Goal: Find specific page/section: Find specific page/section

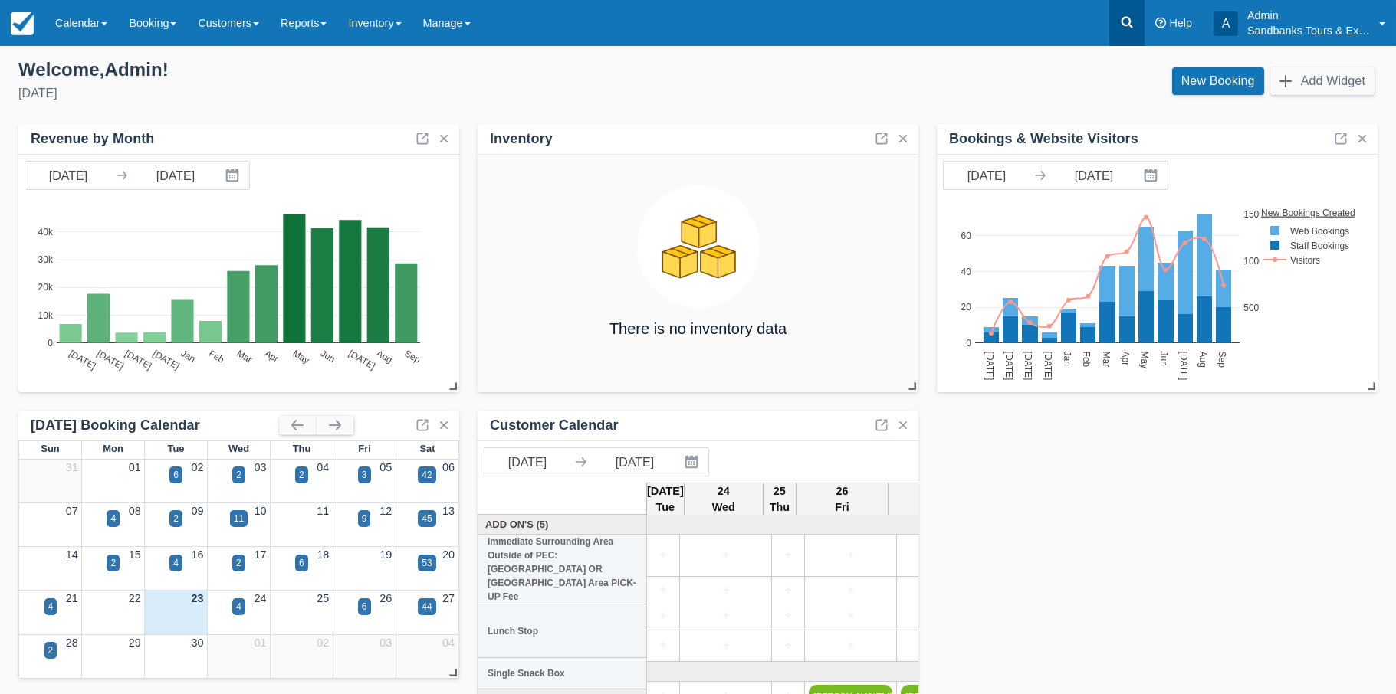
click at [1120, 21] on icon at bounding box center [1126, 22] width 15 height 15
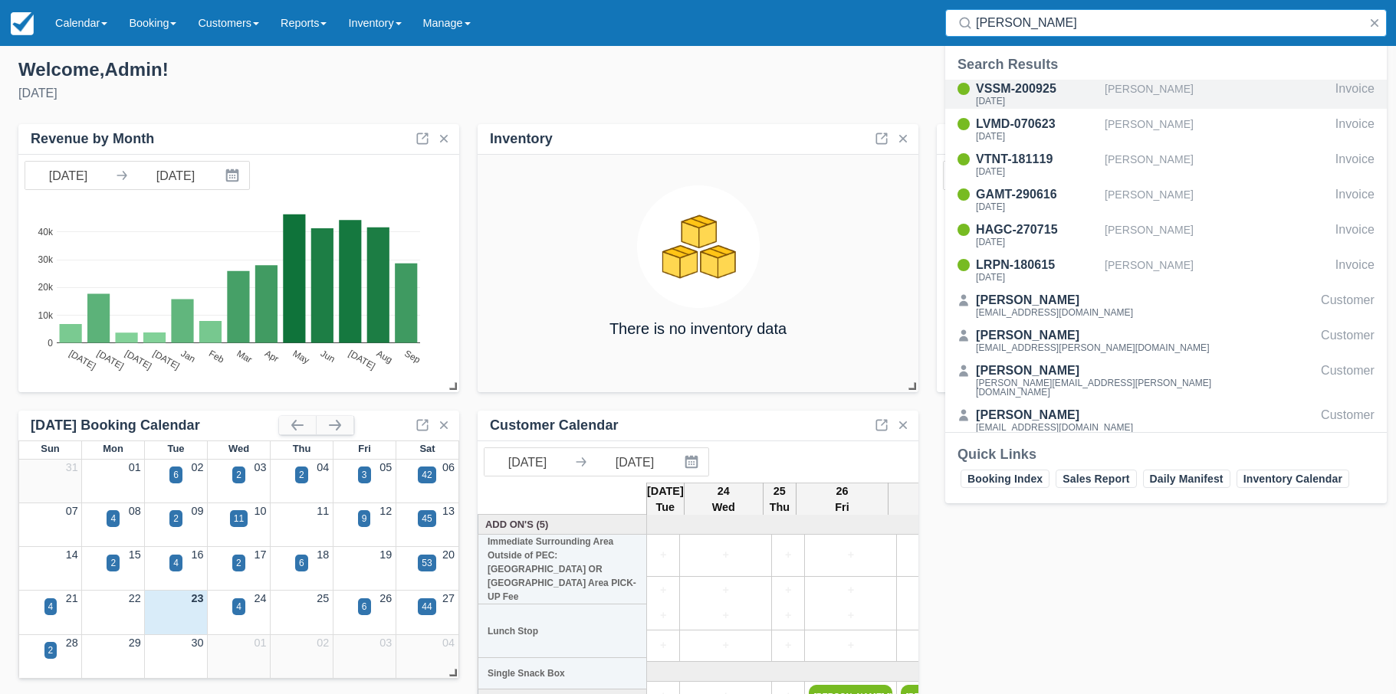
type input "marissa"
click at [1030, 90] on div "VSSM-200925" at bounding box center [1037, 89] width 123 height 18
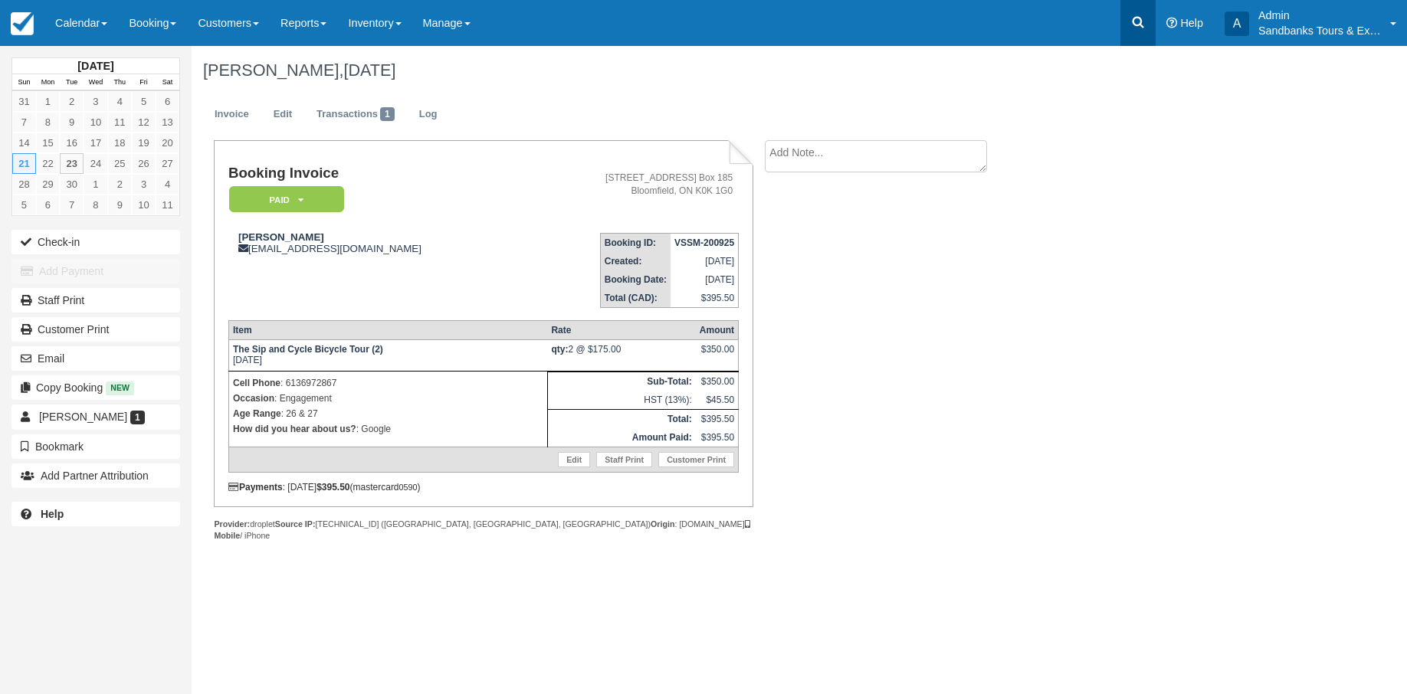
click at [1131, 18] on icon at bounding box center [1137, 22] width 15 height 15
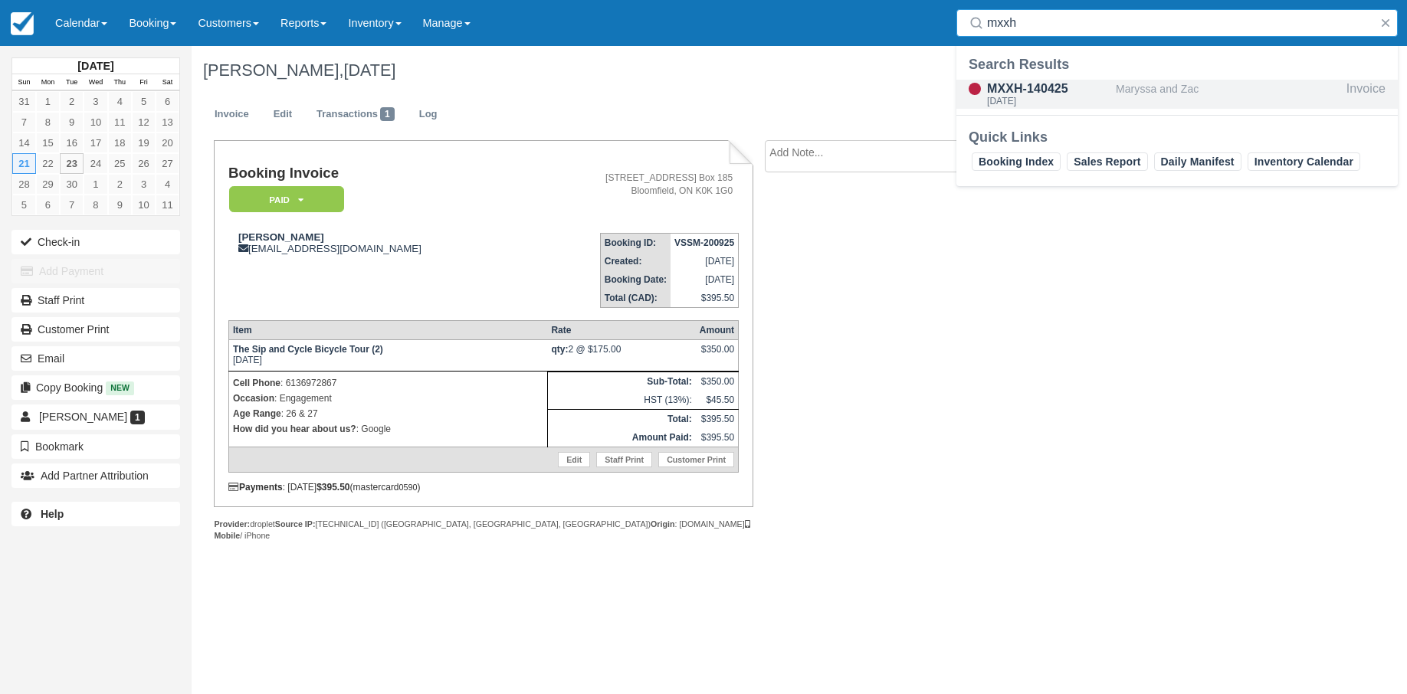
type input "mxxh"
click at [1064, 93] on div "MXXH-140425" at bounding box center [1048, 89] width 123 height 18
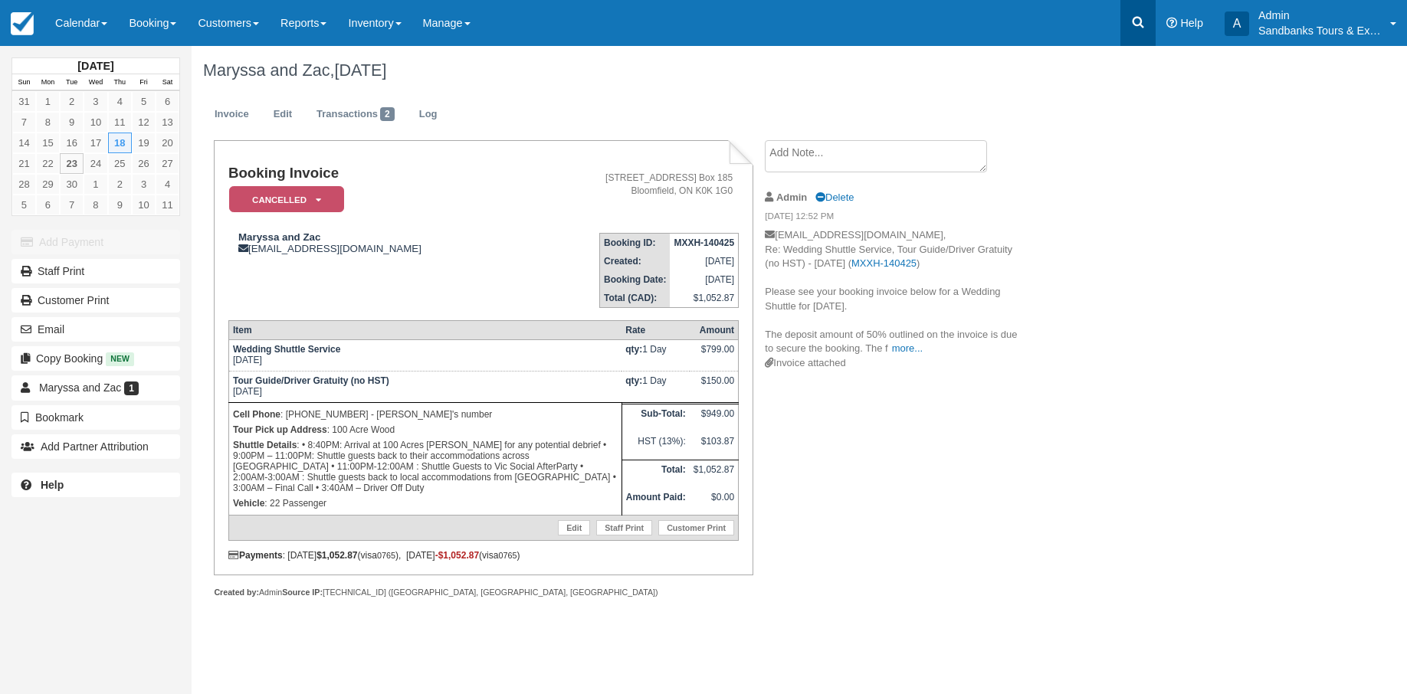
click at [1139, 20] on icon at bounding box center [1137, 22] width 15 height 15
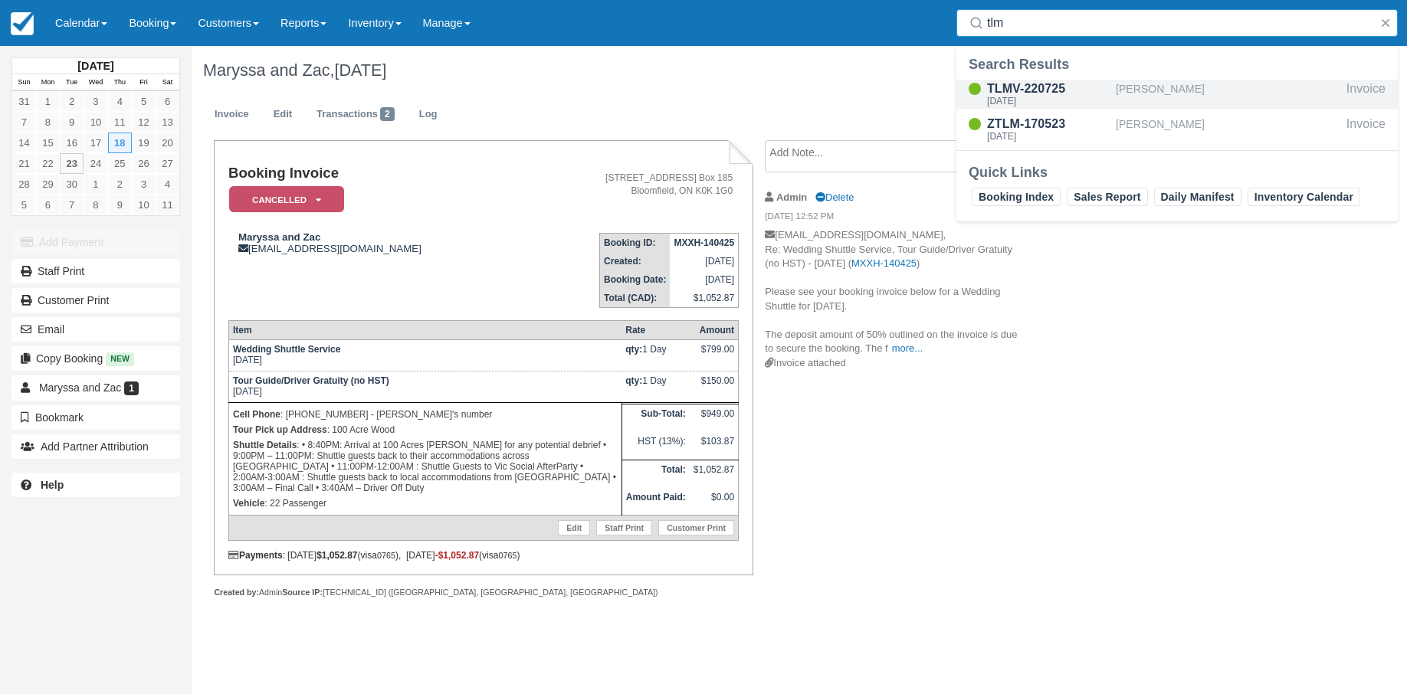
type input "tlm"
click at [1016, 90] on div "TLMV-220725" at bounding box center [1048, 89] width 123 height 18
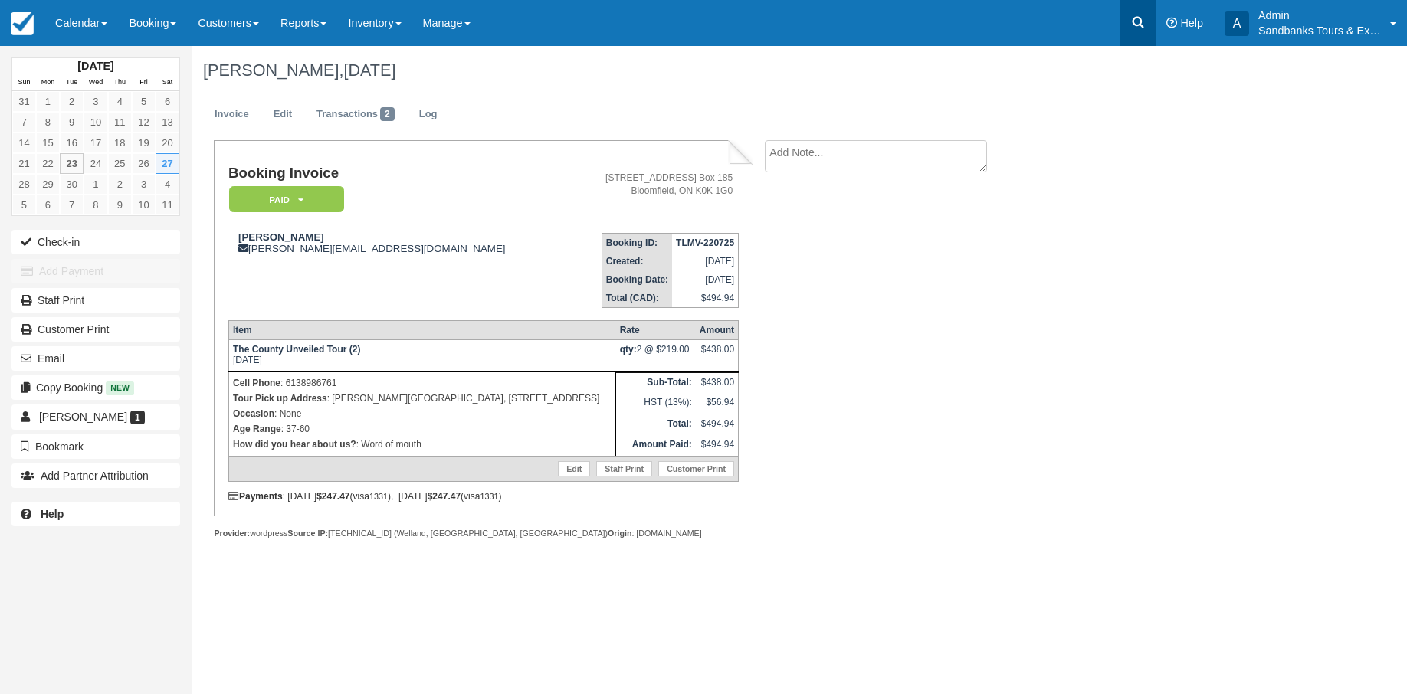
click at [1134, 26] on icon at bounding box center [1137, 22] width 15 height 15
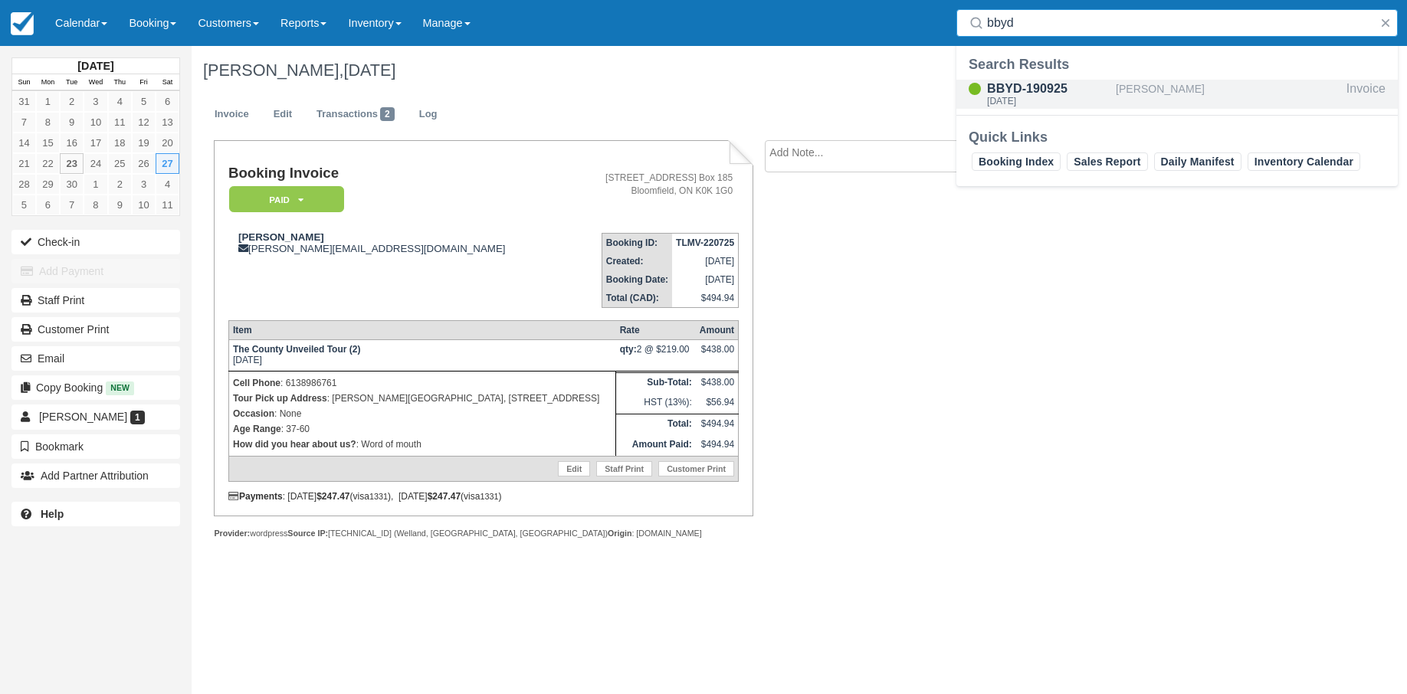
type input "bbyd"
click at [1042, 91] on div "BBYD-190925" at bounding box center [1048, 89] width 123 height 18
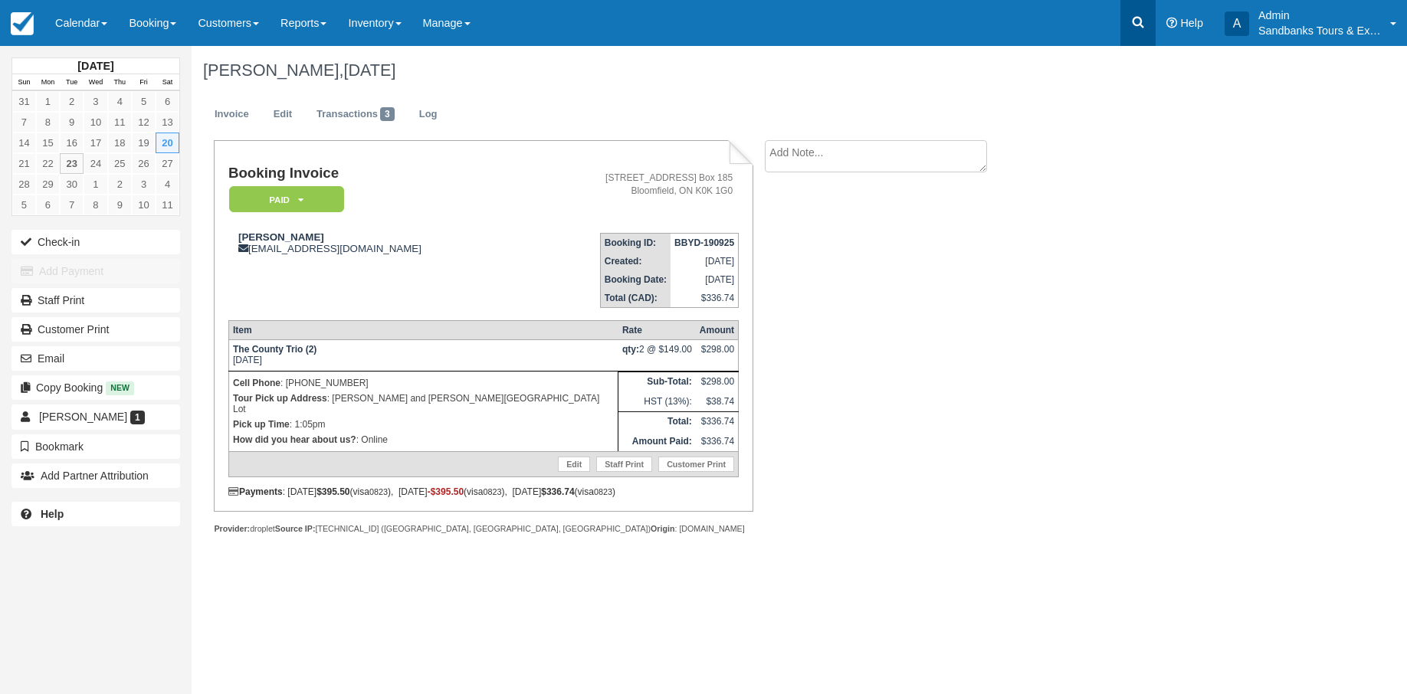
click at [1141, 19] on icon at bounding box center [1138, 22] width 11 height 11
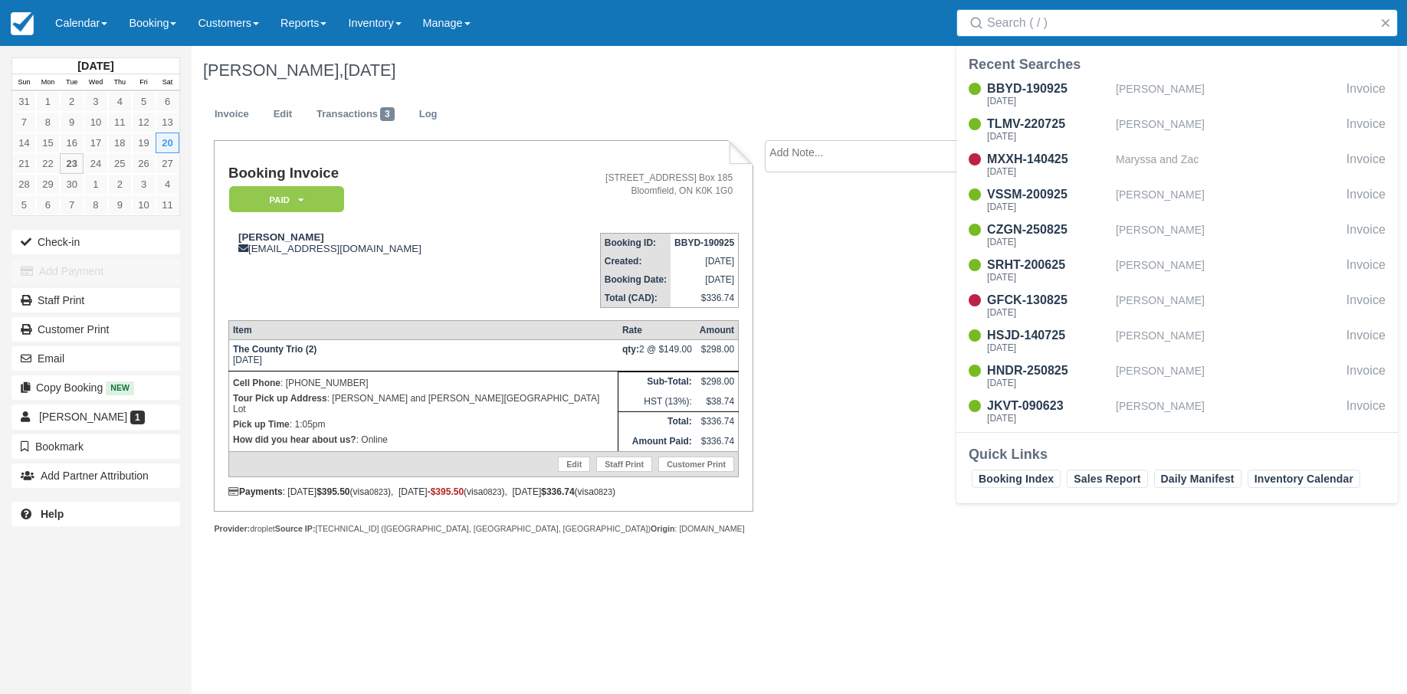
type input "f"
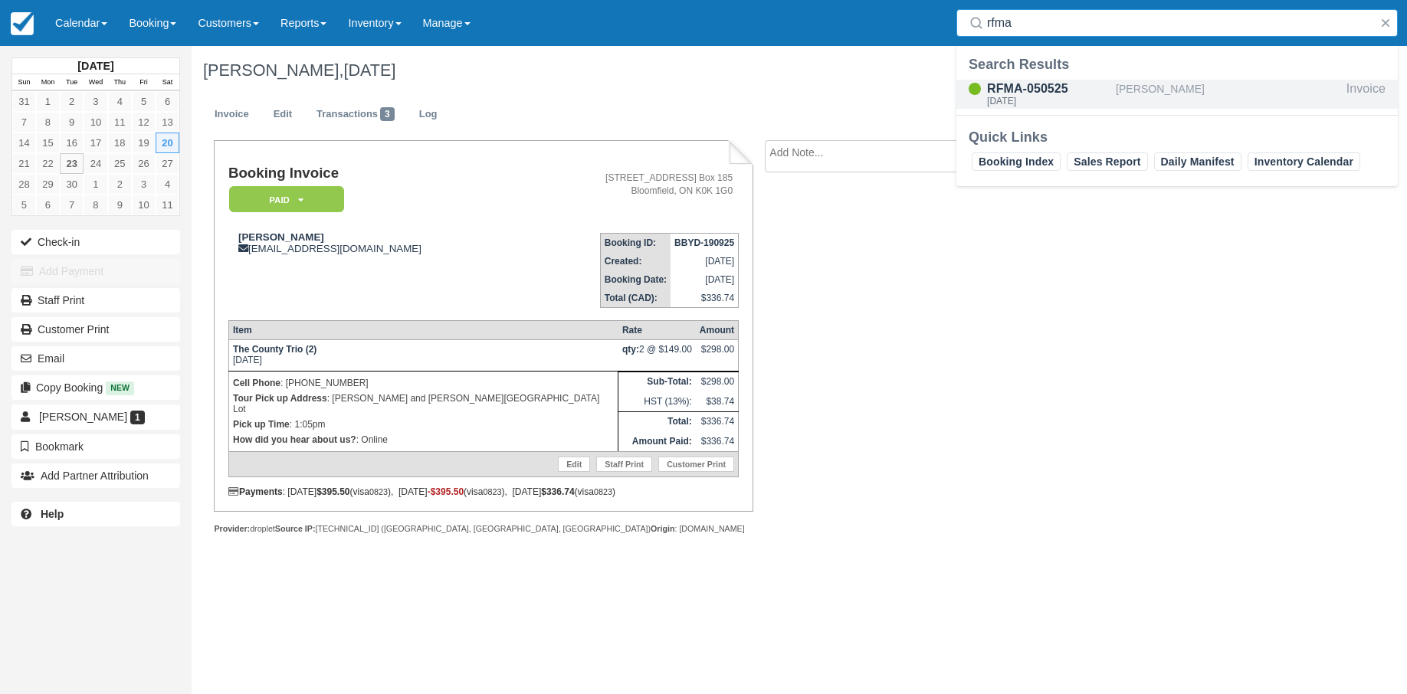
type input "rfma"
click at [1045, 83] on div "RFMA-050525" at bounding box center [1048, 89] width 123 height 18
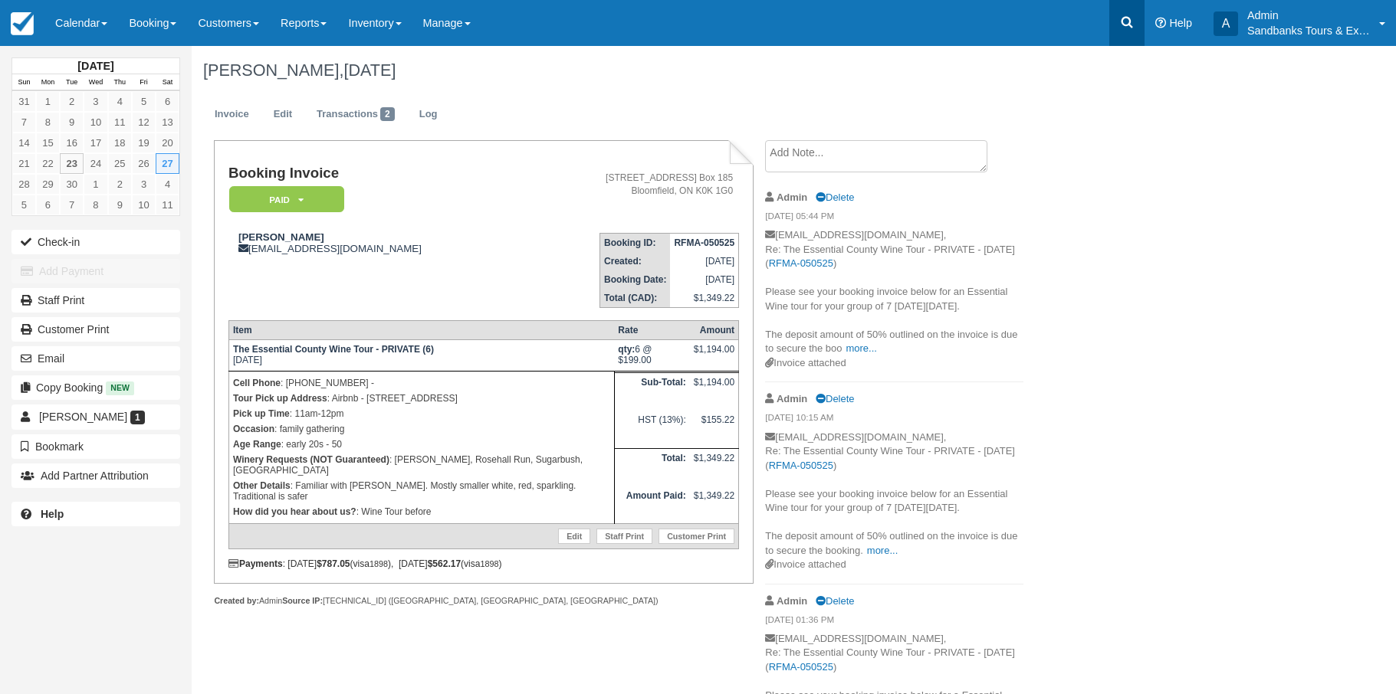
click at [1120, 21] on icon at bounding box center [1126, 22] width 15 height 15
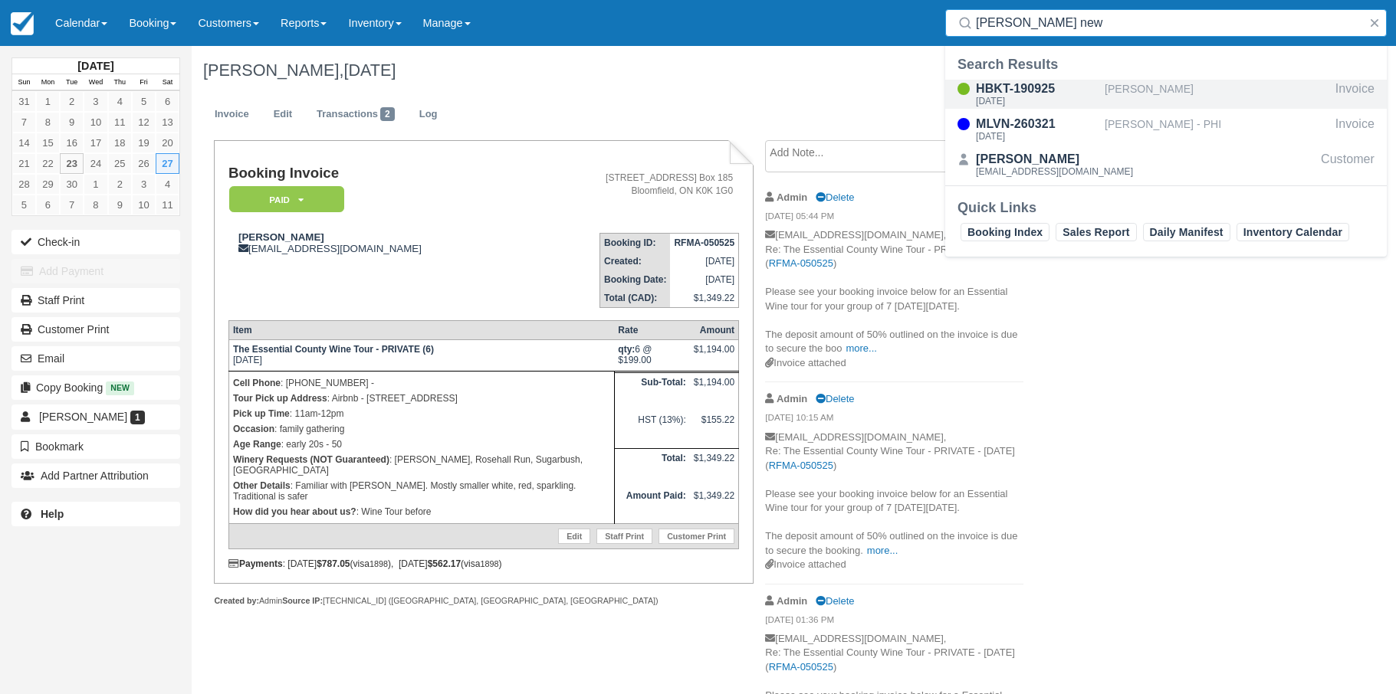
type input "Julia new"
click at [1028, 88] on div "HBKT-190925" at bounding box center [1037, 89] width 123 height 18
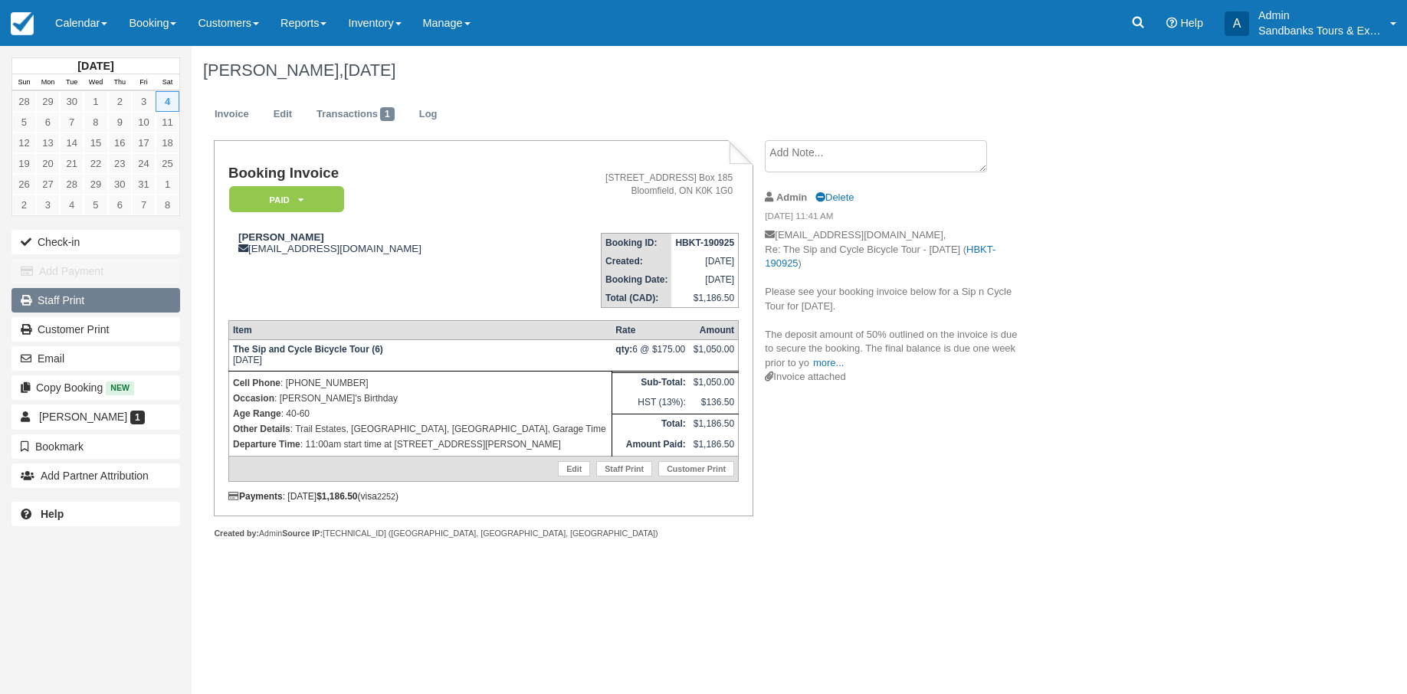
click at [64, 303] on link "Staff Print" at bounding box center [95, 300] width 169 height 25
click at [1134, 17] on icon at bounding box center [1137, 22] width 15 height 15
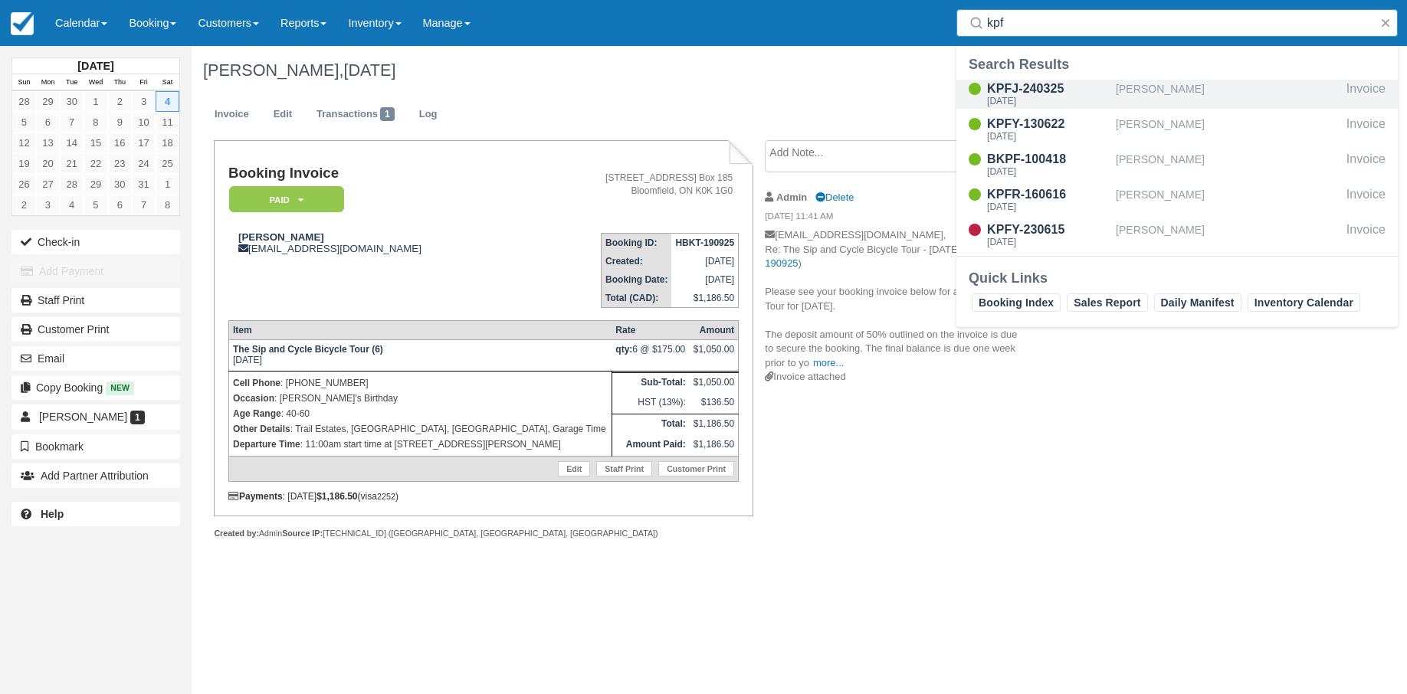
type input "kpf"
click at [1038, 92] on div "KPFJ-240325" at bounding box center [1048, 89] width 123 height 18
